Goal: Task Accomplishment & Management: Complete application form

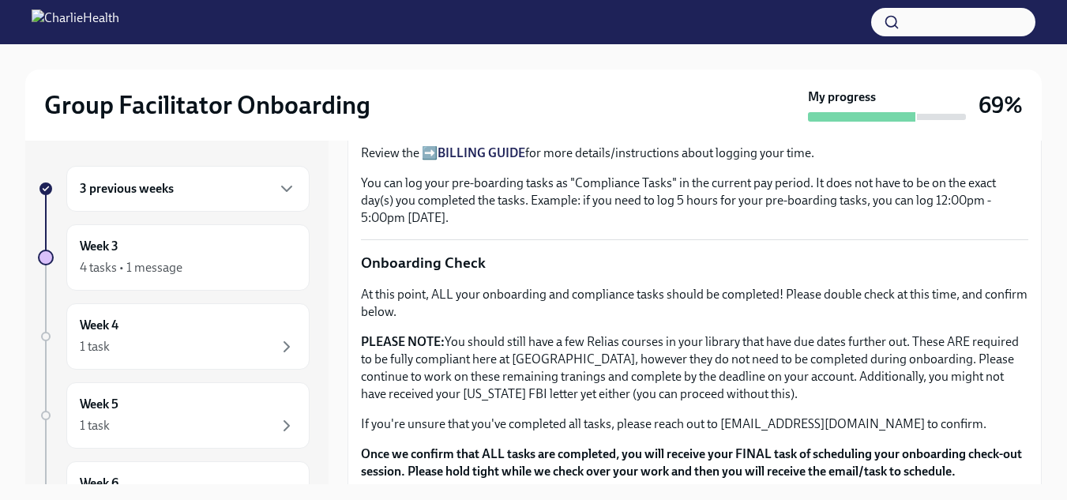
scroll to position [1363, 0]
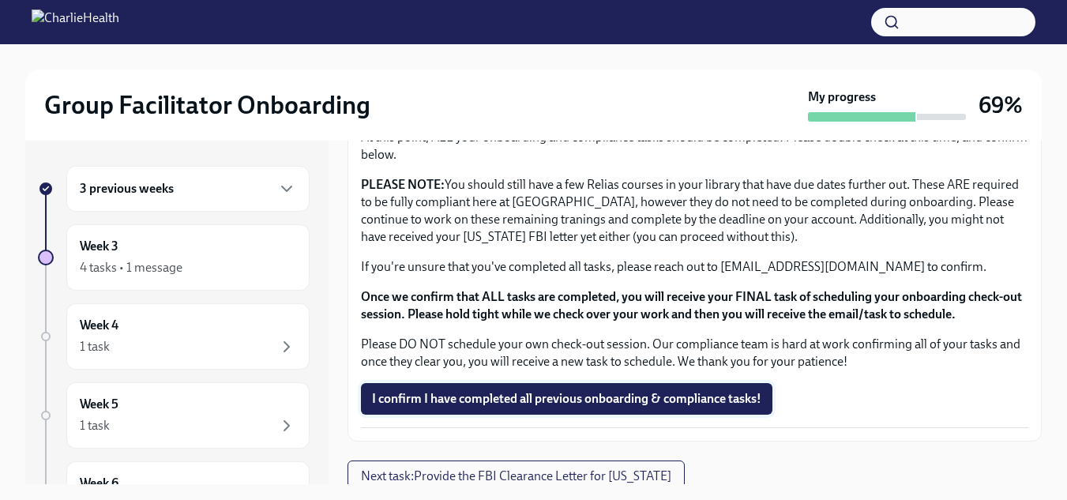
click at [560, 391] on span "I confirm I have completed all previous onboarding & compliance tasks!" at bounding box center [566, 399] width 389 height 16
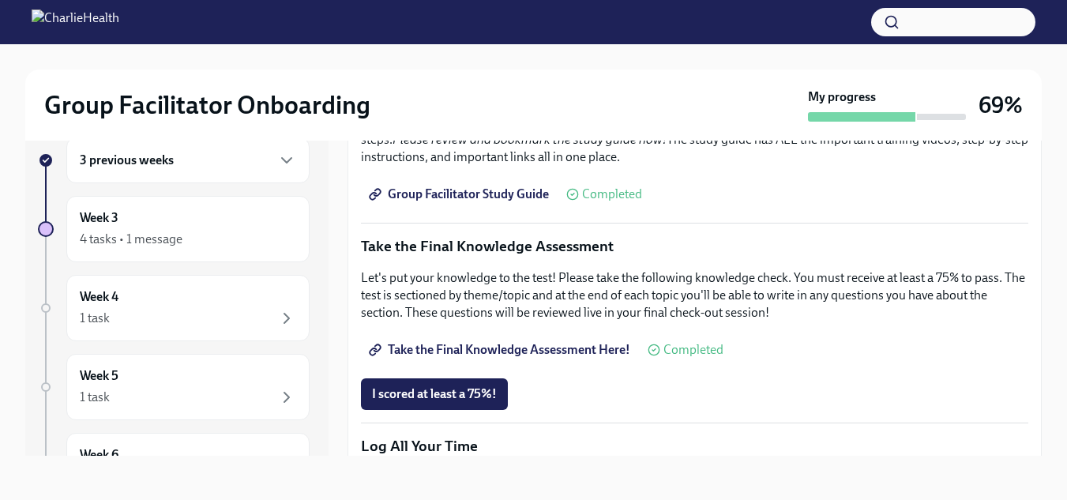
scroll to position [807, 0]
click at [430, 385] on span "I scored at least a 75%!" at bounding box center [434, 393] width 125 height 16
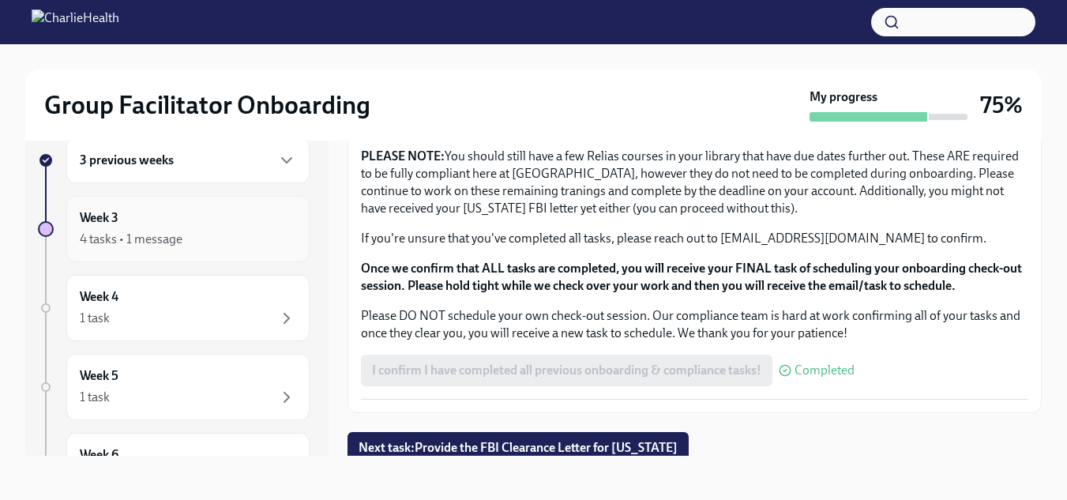
scroll to position [0, 0]
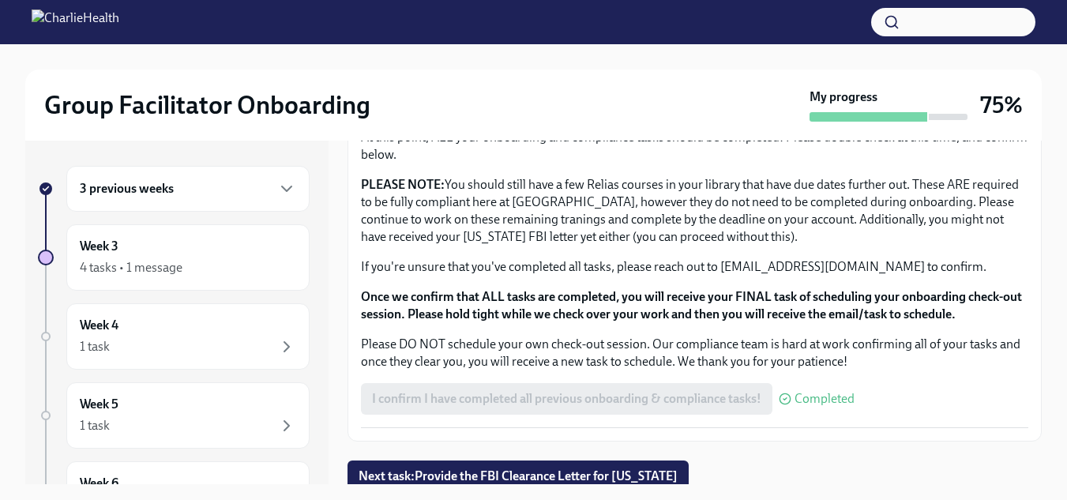
click at [189, 184] on div "3 previous weeks" at bounding box center [188, 188] width 216 height 19
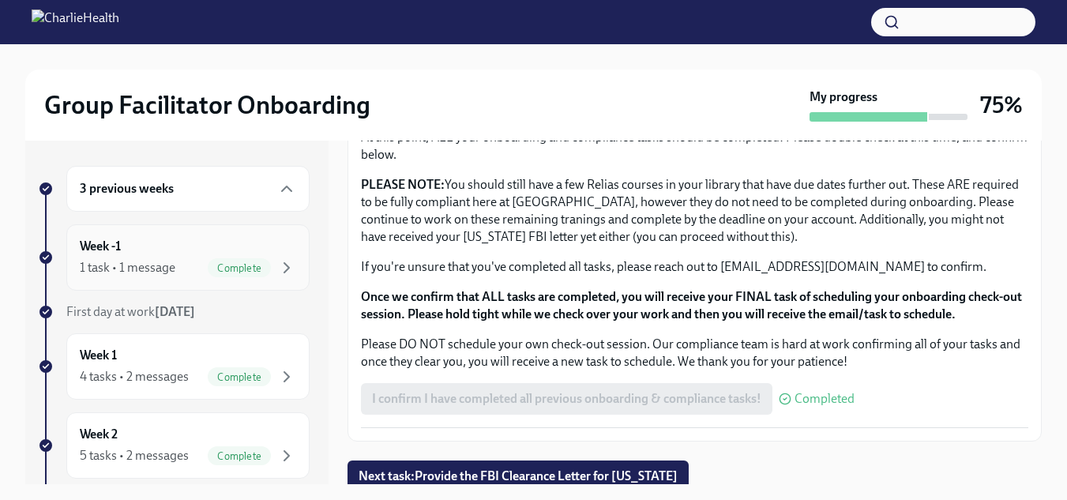
click at [174, 238] on div "Week -1 1 task • 1 message Complete" at bounding box center [188, 257] width 216 height 39
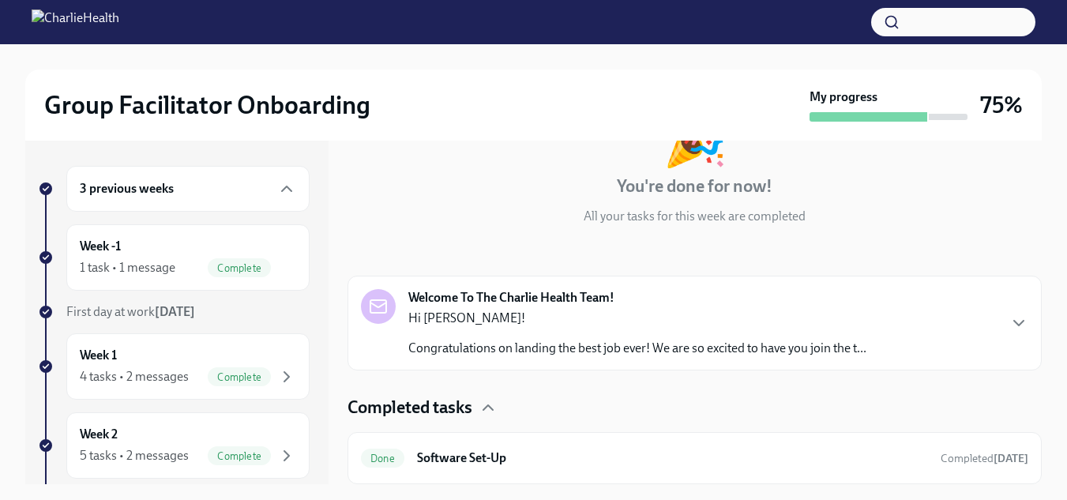
scroll to position [98, 0]
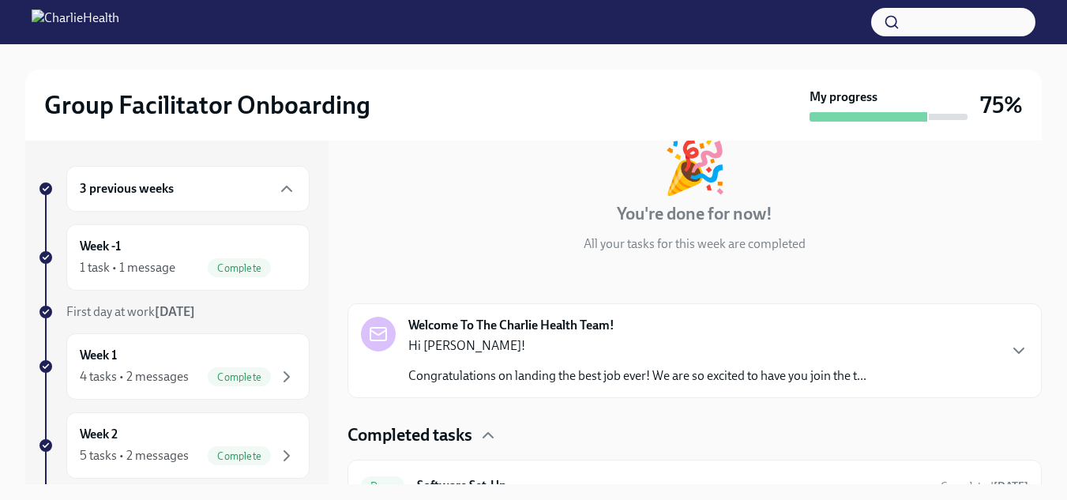
click at [779, 339] on p "Hi [PERSON_NAME]!" at bounding box center [637, 345] width 458 height 17
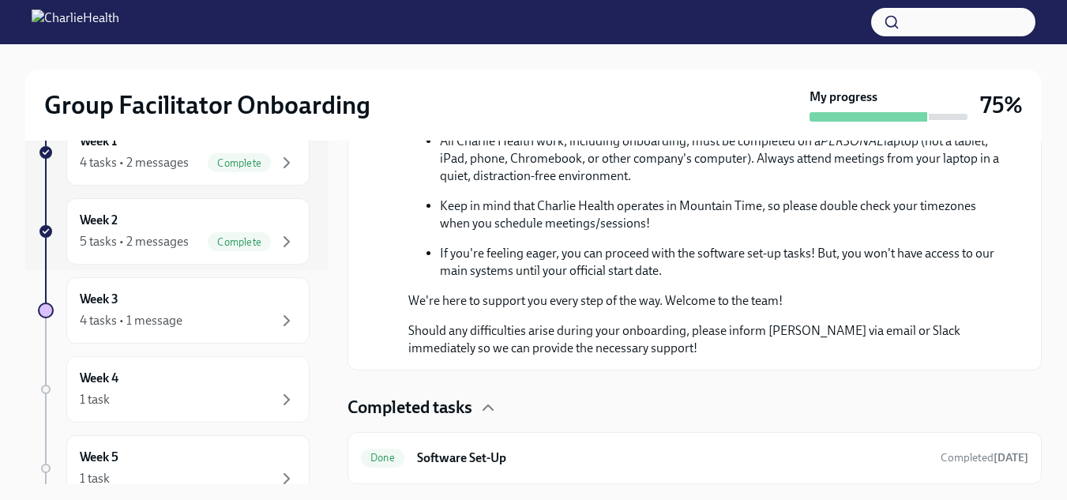
scroll to position [214, 0]
click at [181, 295] on div "Week 3 4 tasks • 1 message" at bounding box center [188, 310] width 216 height 39
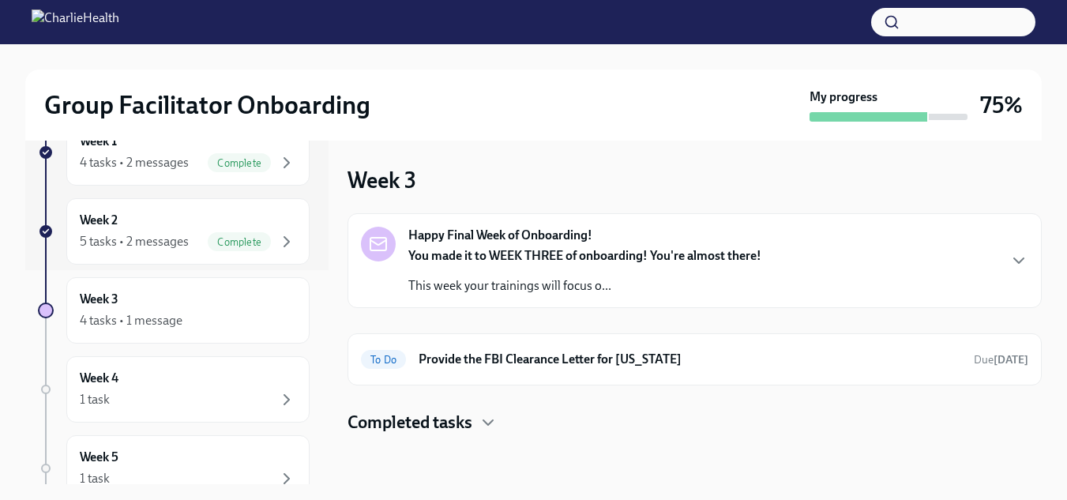
click at [463, 250] on strong "You made it to WEEK THREE of onboarding! You're almost there!" at bounding box center [584, 255] width 353 height 15
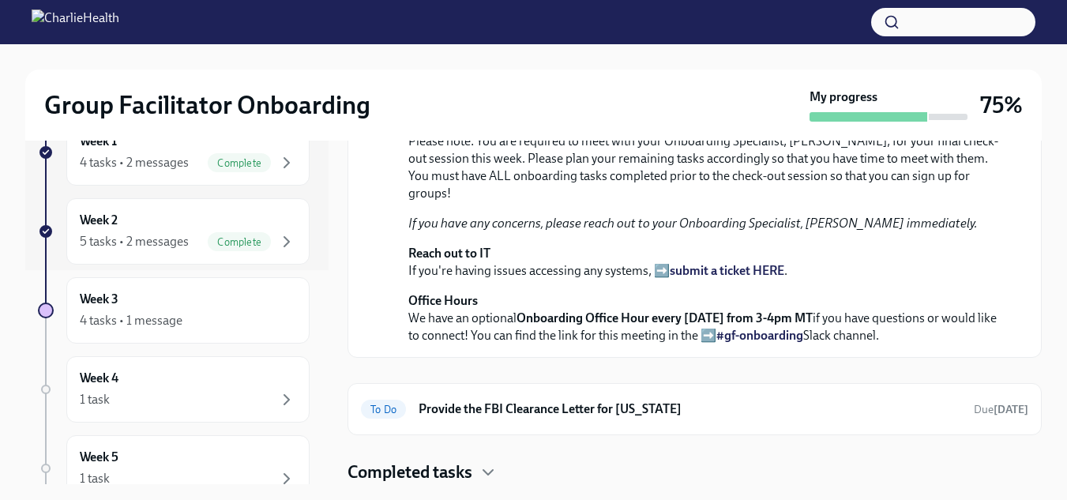
scroll to position [580, 0]
click at [492, 460] on div "Completed tasks" at bounding box center [694, 472] width 694 height 24
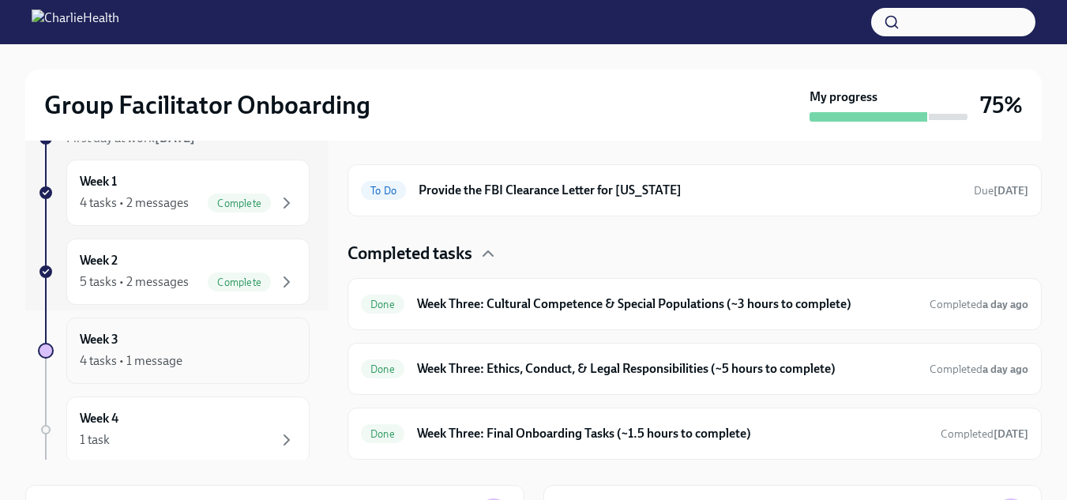
scroll to position [148, 0]
click at [185, 353] on div "4 tasks • 1 message" at bounding box center [188, 361] width 216 height 19
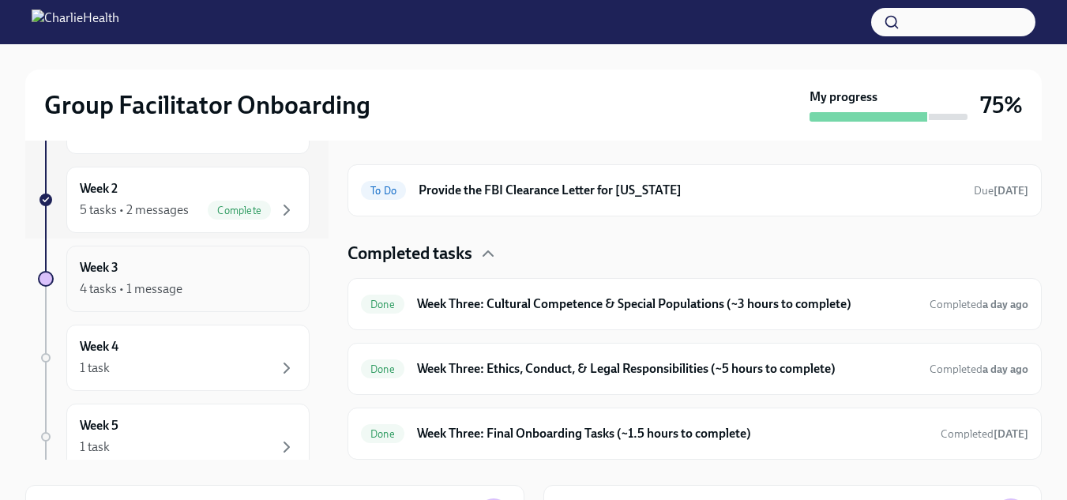
scroll to position [222, 0]
click at [208, 369] on div "1 task" at bounding box center [188, 367] width 216 height 19
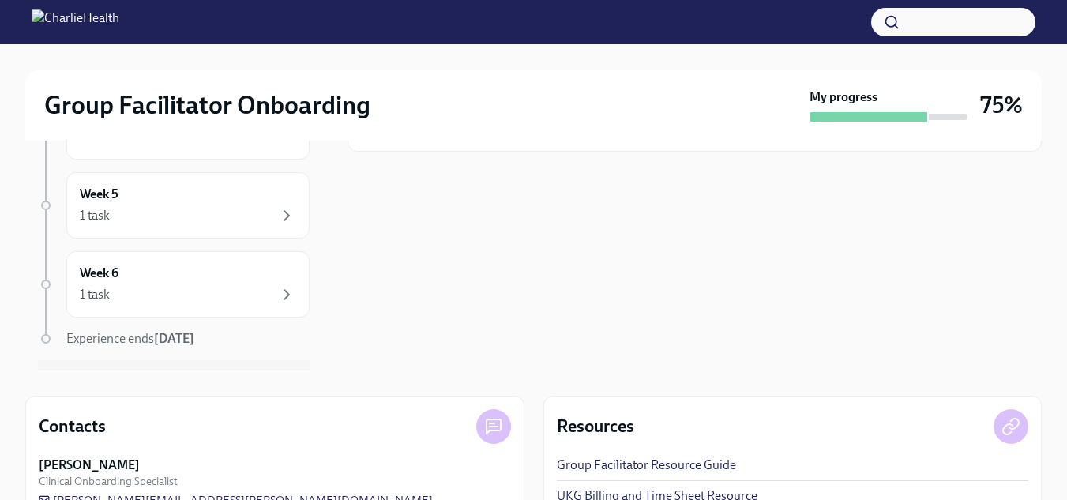
scroll to position [403, 0]
